Goal: Information Seeking & Learning: Learn about a topic

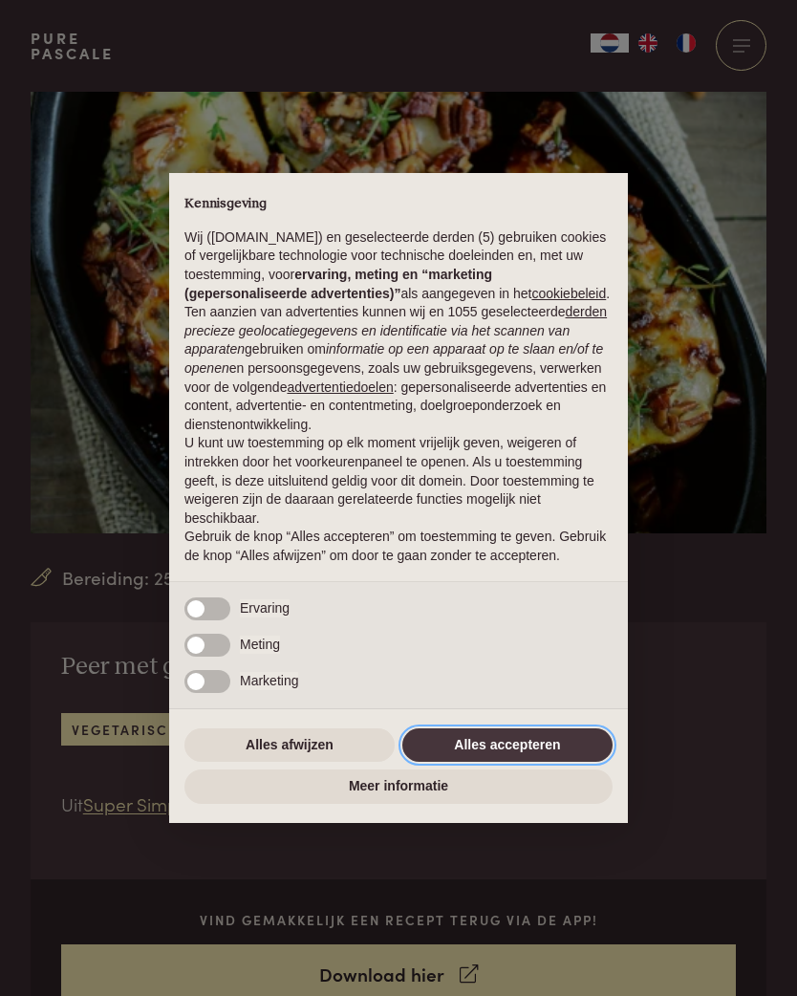
click at [553, 760] on button "Alles accepteren" at bounding box center [507, 745] width 210 height 34
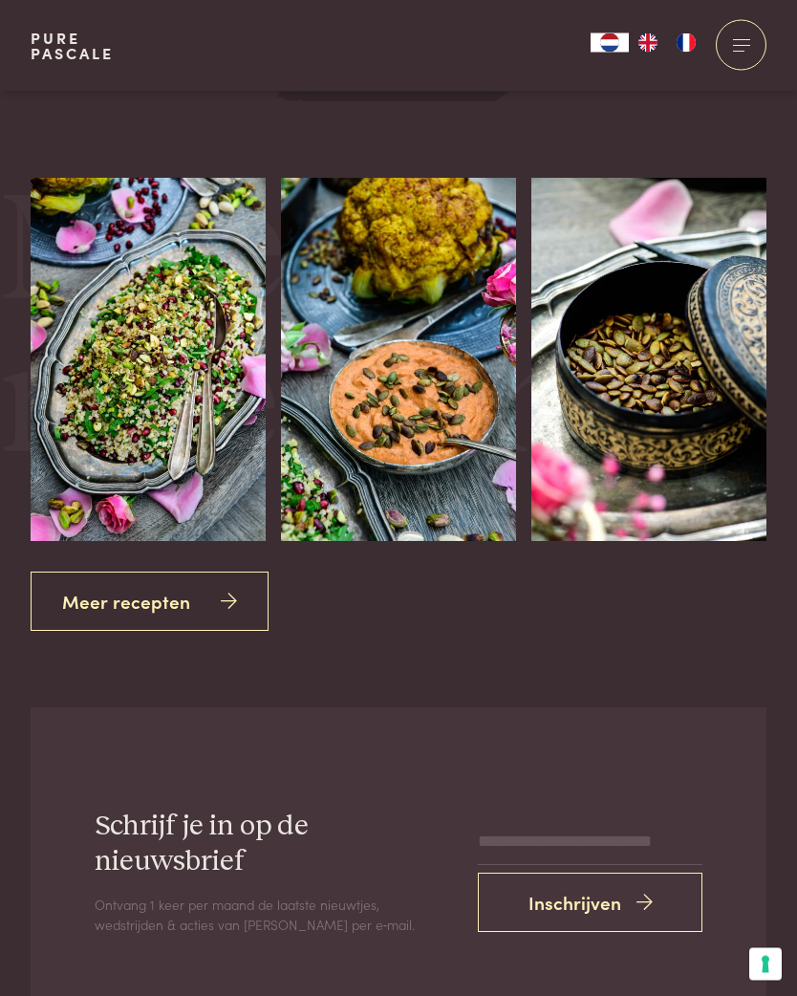
scroll to position [2647, 0]
click at [221, 588] on icon at bounding box center [229, 602] width 16 height 28
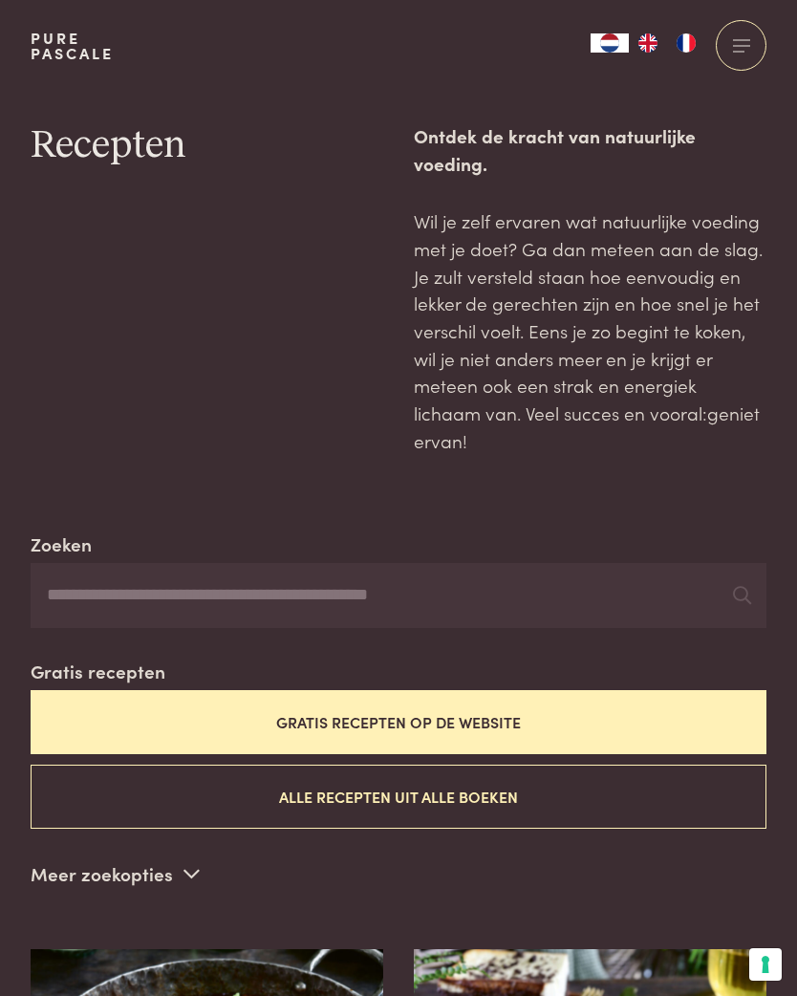
click at [604, 690] on button "Gratis recepten op de website" at bounding box center [399, 722] width 736 height 64
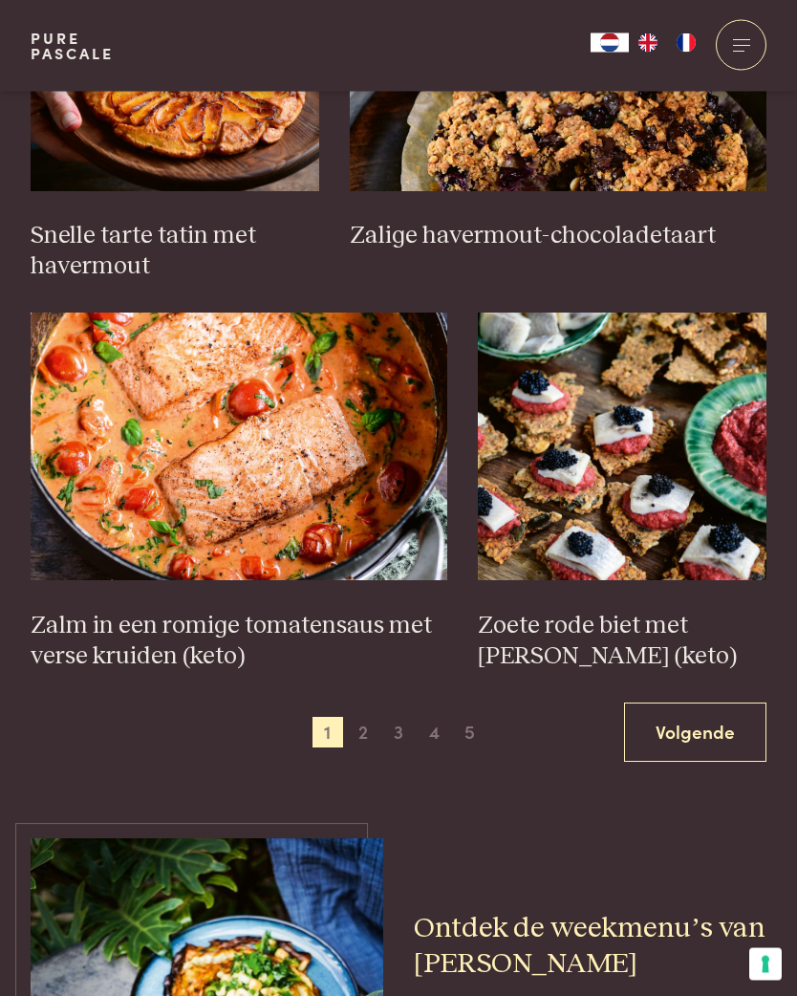
scroll to position [2583, 0]
click at [217, 611] on h3 "Zalm in een romige tomatensaus met verse kruiden (keto)" at bounding box center [239, 641] width 417 height 61
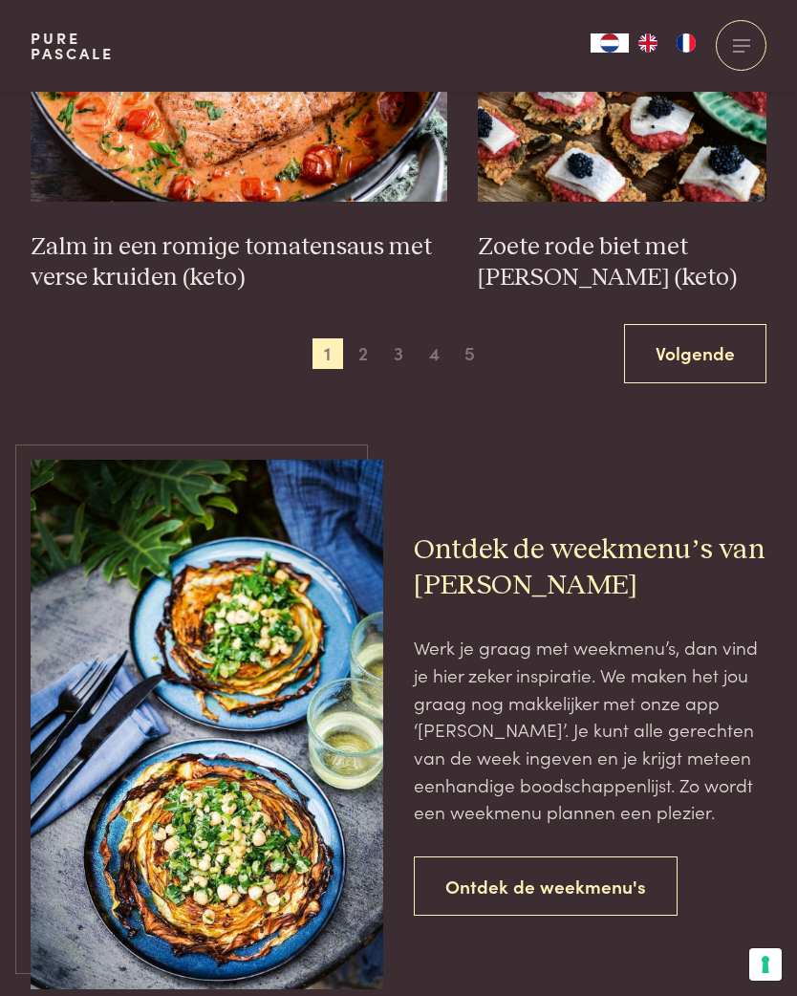
scroll to position [2990, 0]
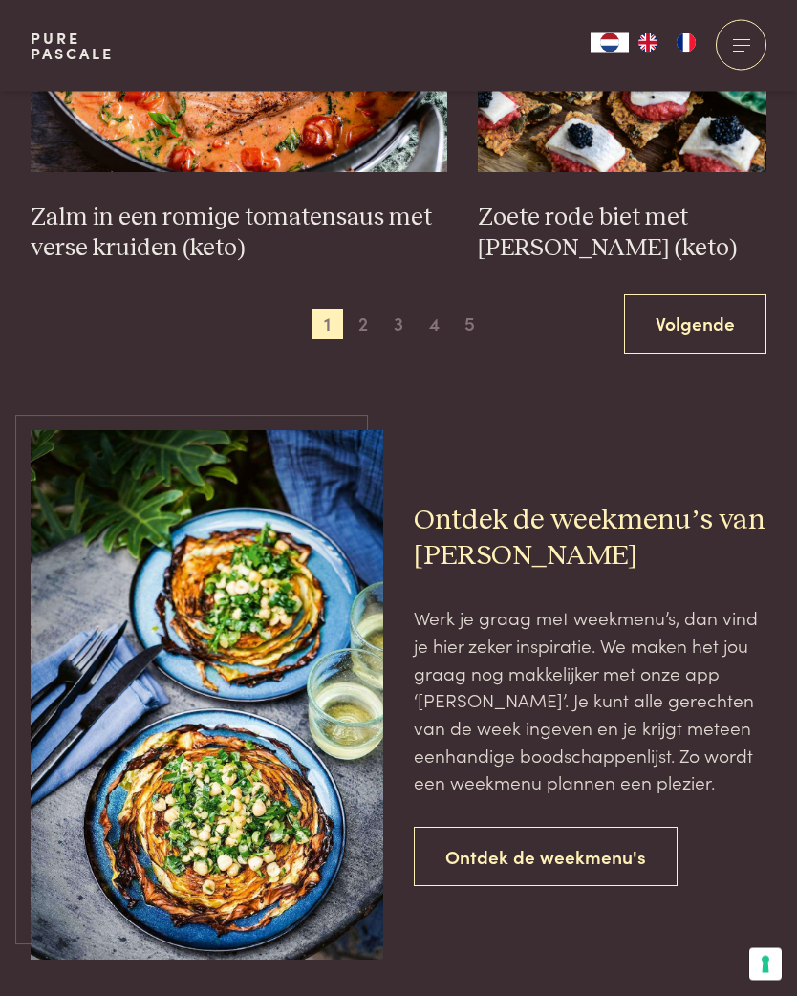
click at [585, 828] on link "Ontdek de weekmenu's" at bounding box center [546, 858] width 264 height 60
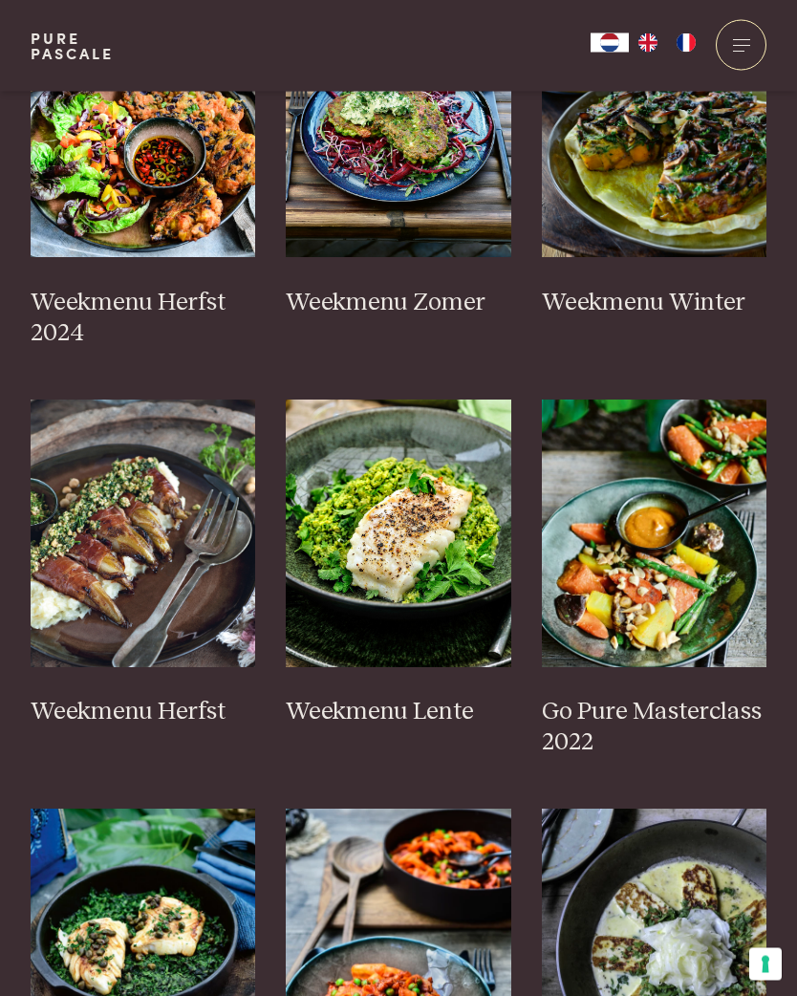
scroll to position [733, 0]
click at [104, 301] on h3 "Weekmenu Herfst 2024" at bounding box center [144, 318] width 226 height 61
click at [138, 708] on h3 "Weekmenu Herfst" at bounding box center [144, 712] width 226 height 31
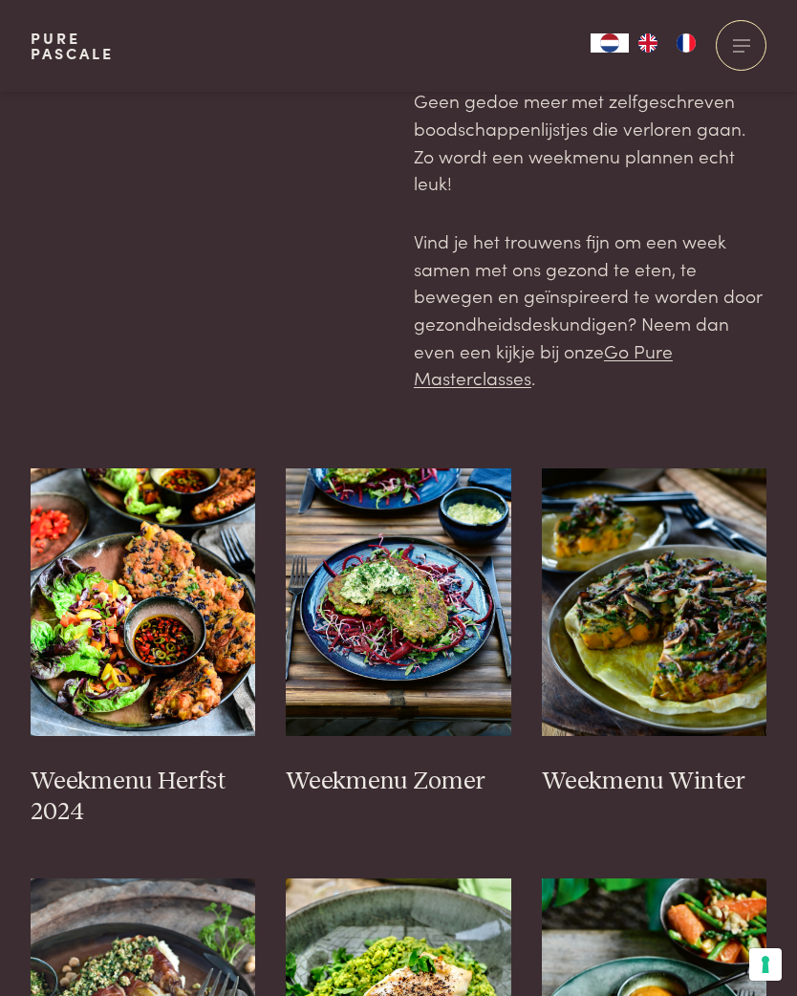
scroll to position [252, 0]
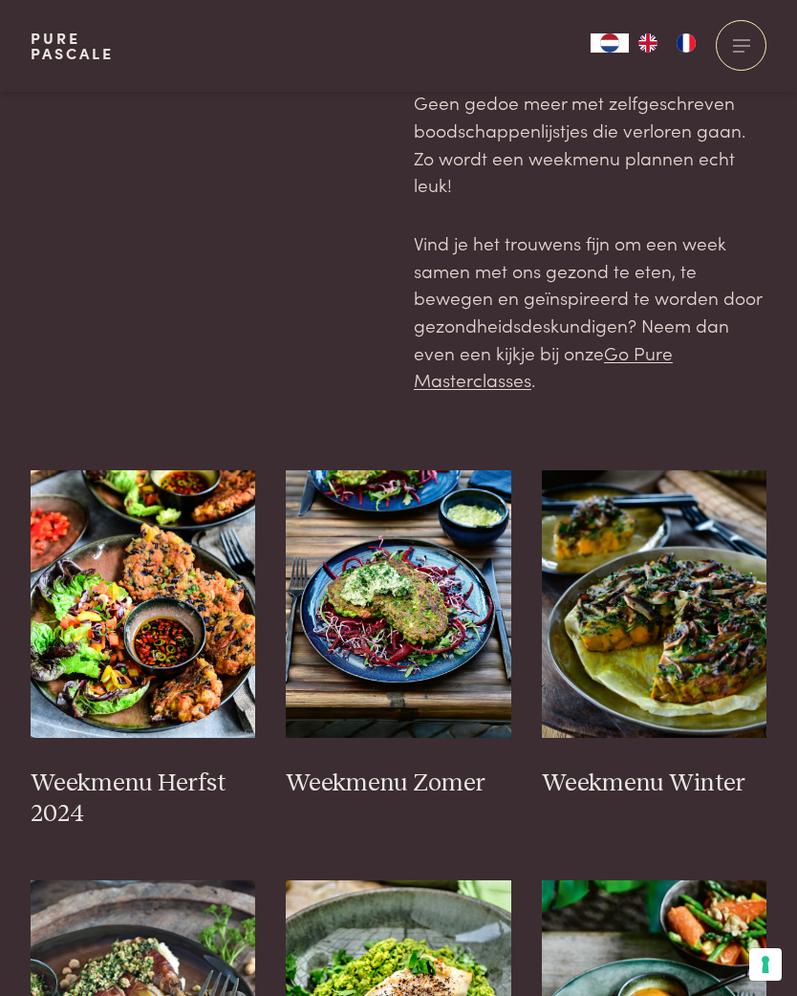
click at [679, 768] on h3 "Weekmenu Winter" at bounding box center [655, 783] width 226 height 31
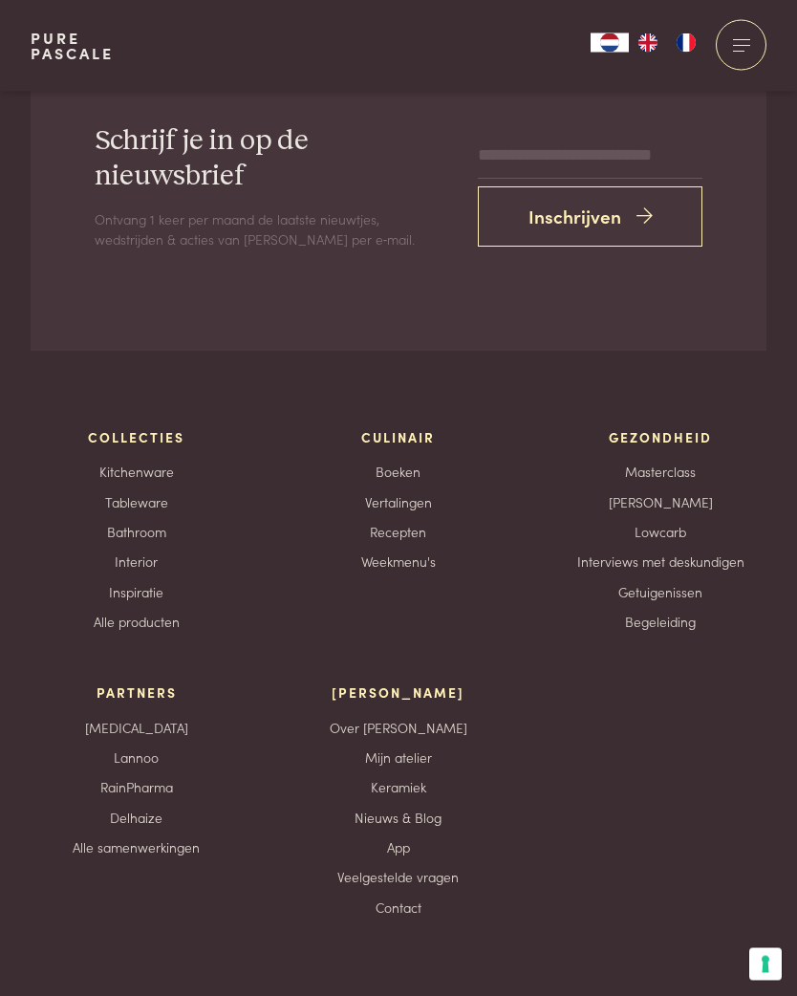
scroll to position [5482, 0]
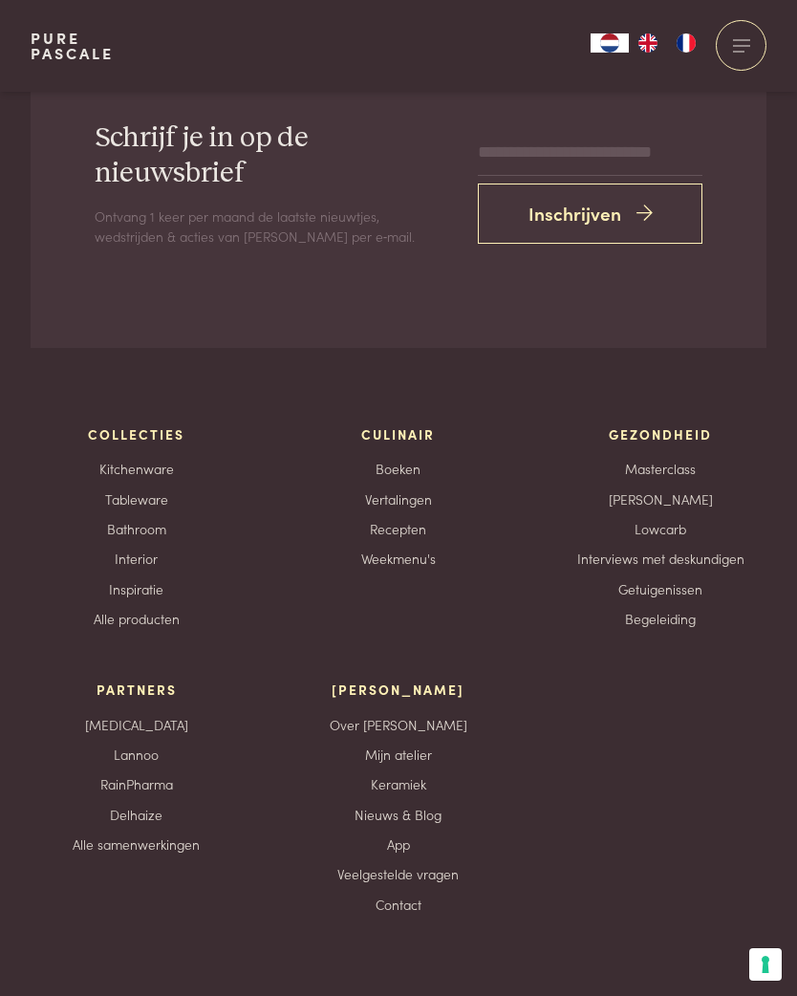
click at [429, 805] on link "Nieuws & Blog" at bounding box center [398, 815] width 87 height 20
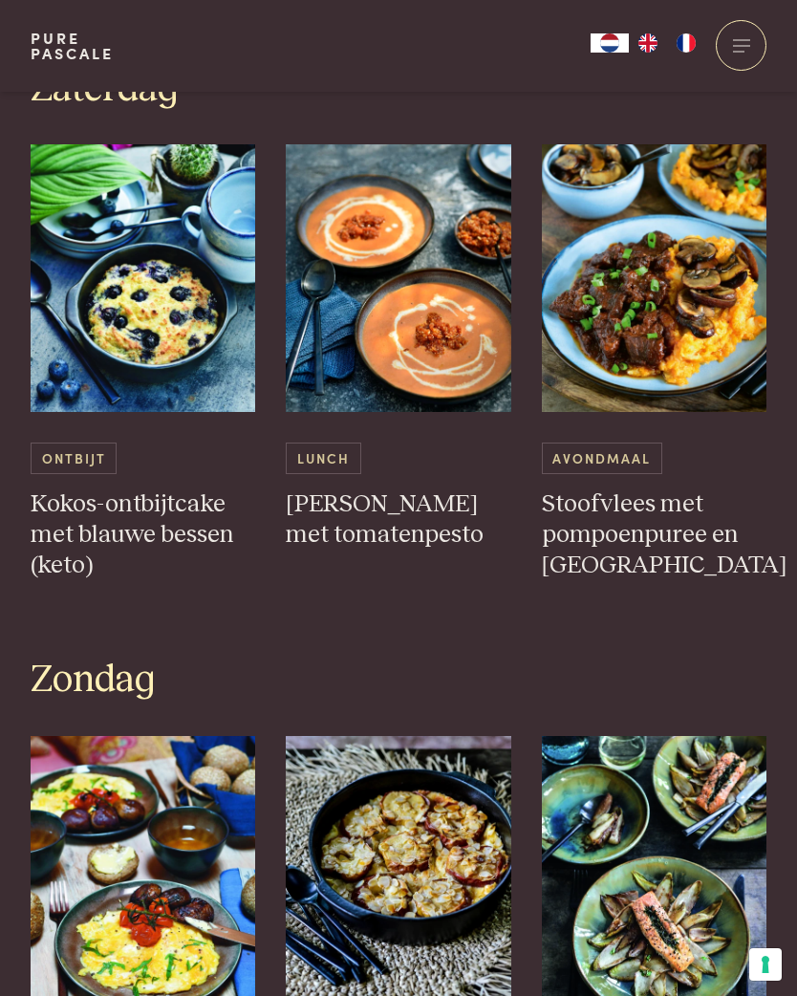
scroll to position [3864, 0]
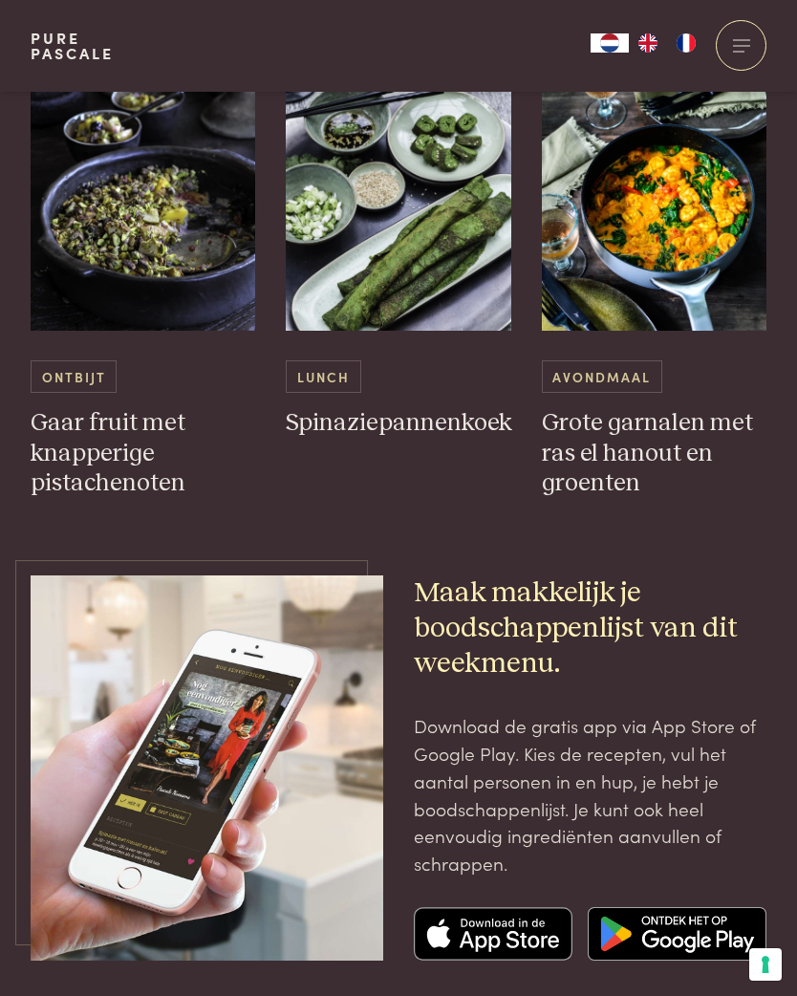
scroll to position [4592, 0]
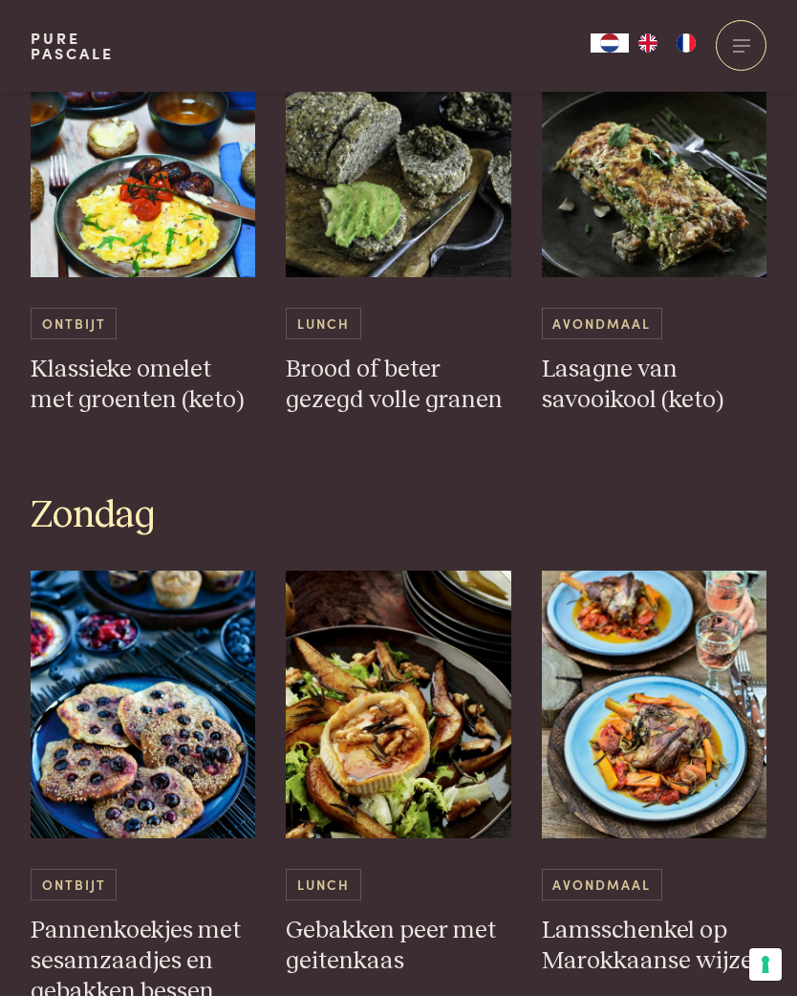
scroll to position [4069, 0]
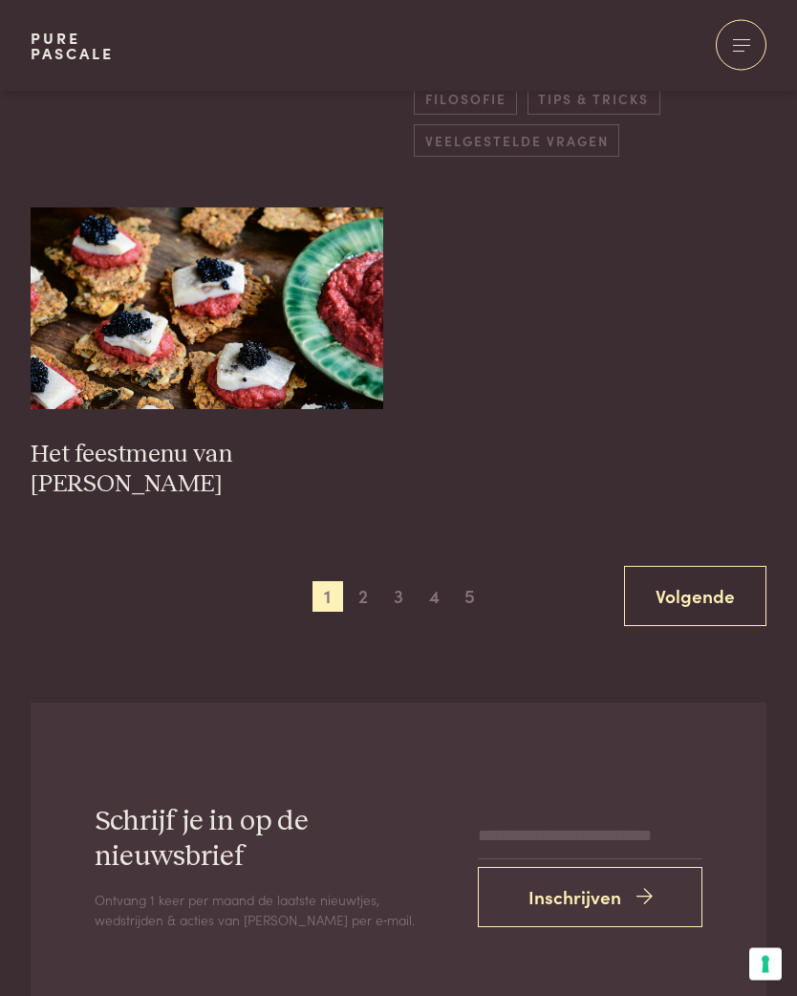
click at [697, 567] on link "Volgende" at bounding box center [695, 597] width 142 height 60
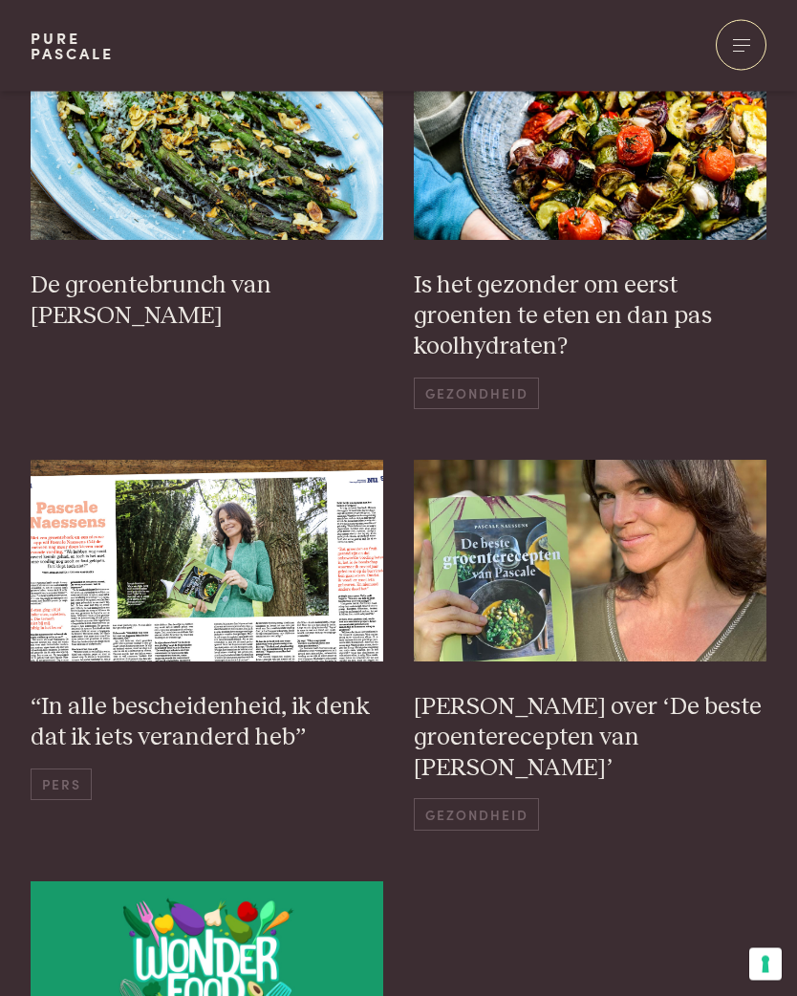
scroll to position [1248, 0]
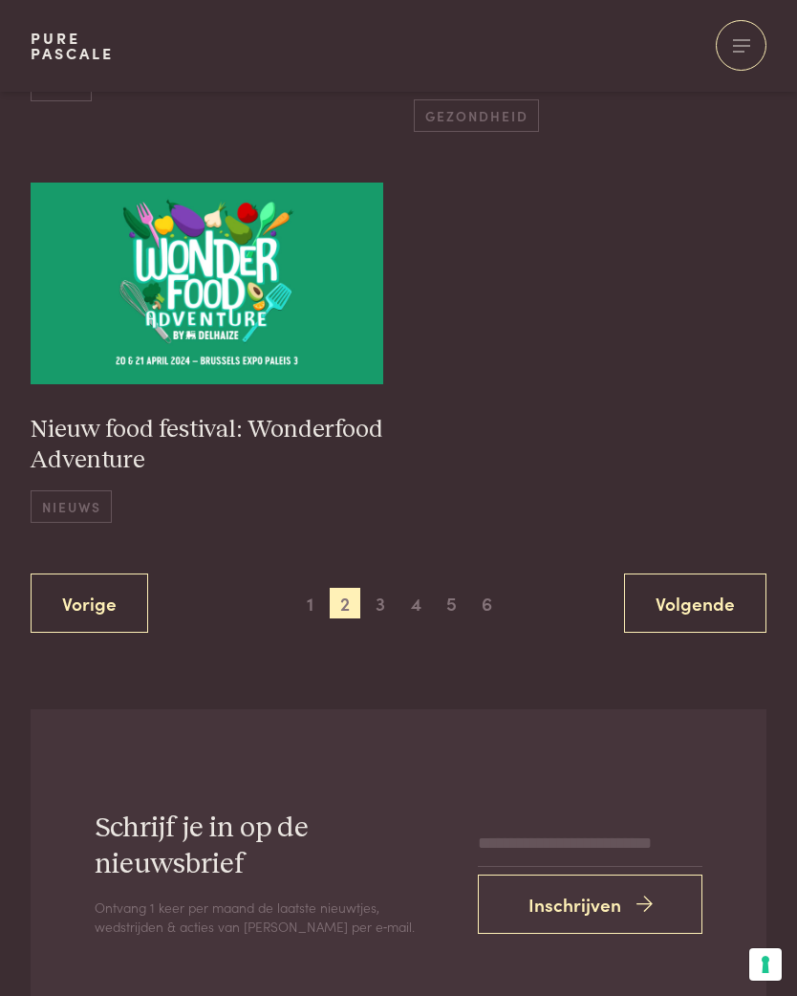
click at [705, 573] on link "Volgende" at bounding box center [695, 603] width 142 height 60
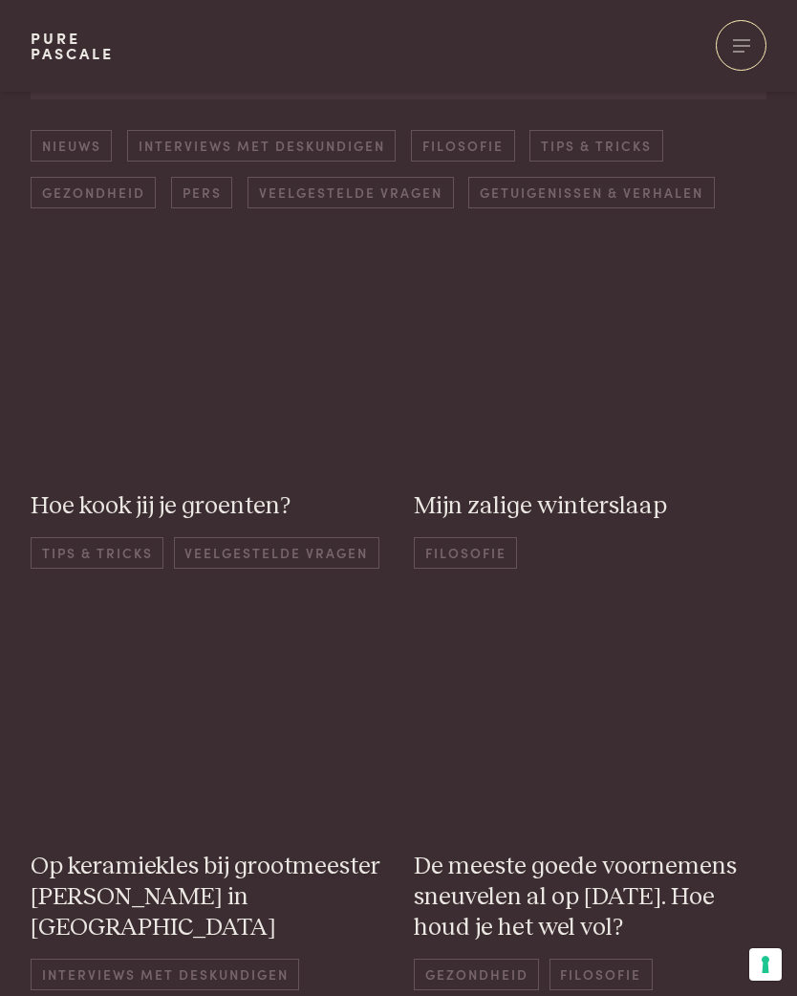
scroll to position [215, 0]
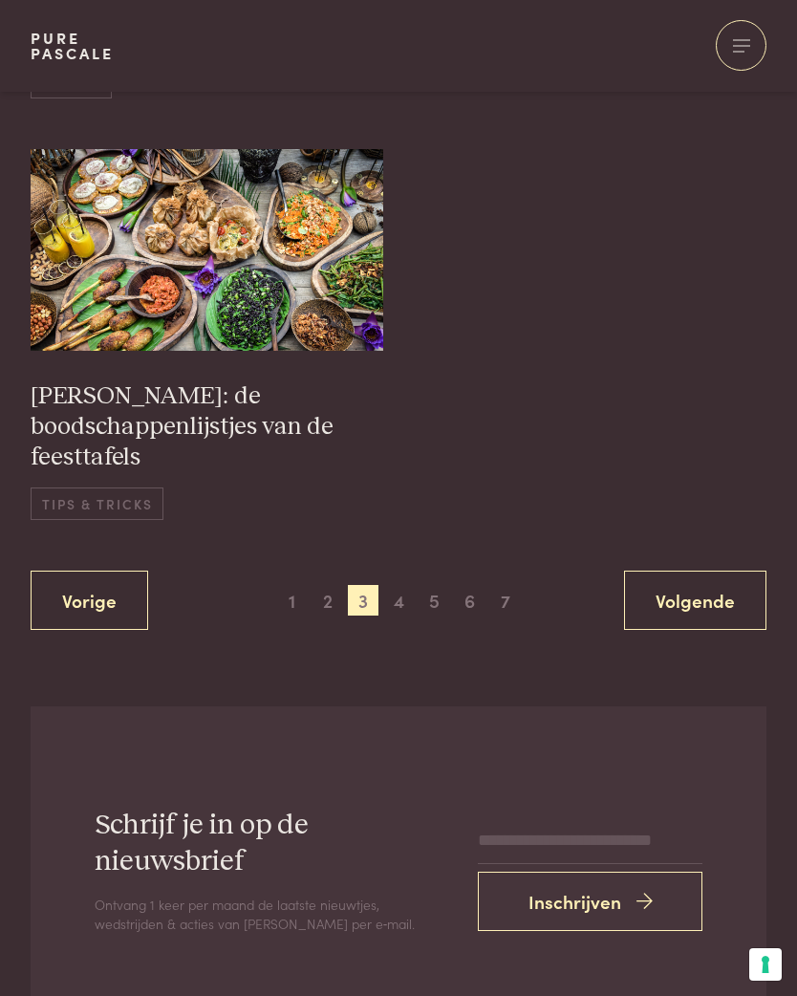
click at [696, 578] on link "Volgende" at bounding box center [695, 601] width 142 height 60
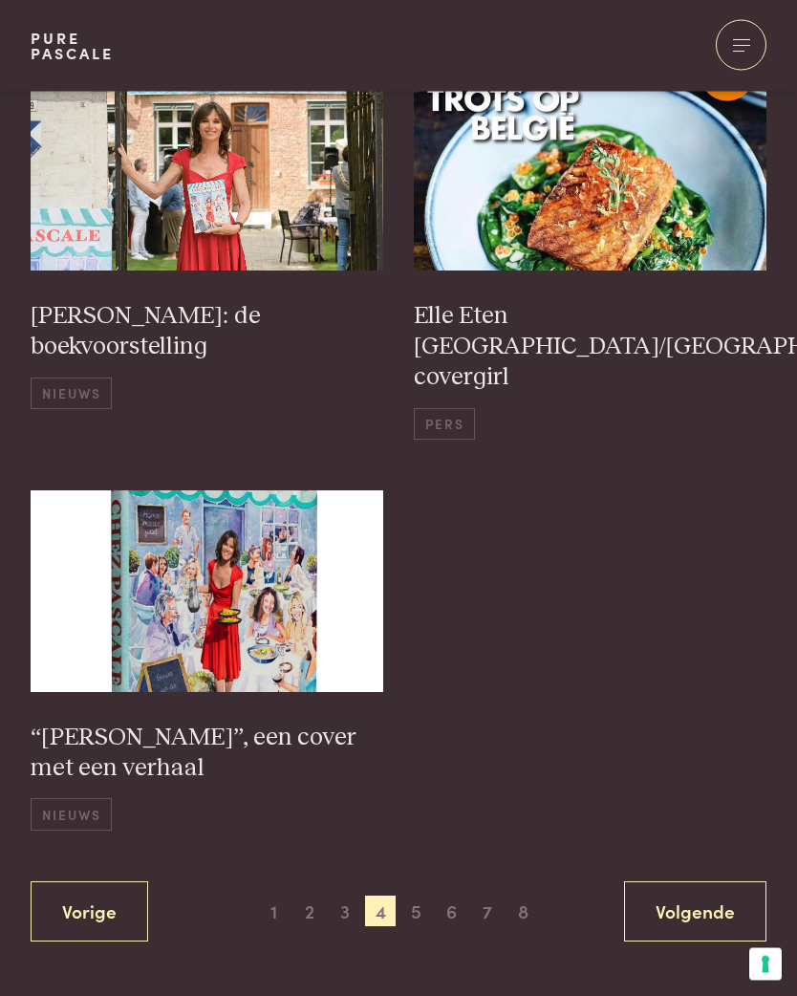
scroll to position [1607, 0]
